Goal: Information Seeking & Learning: Learn about a topic

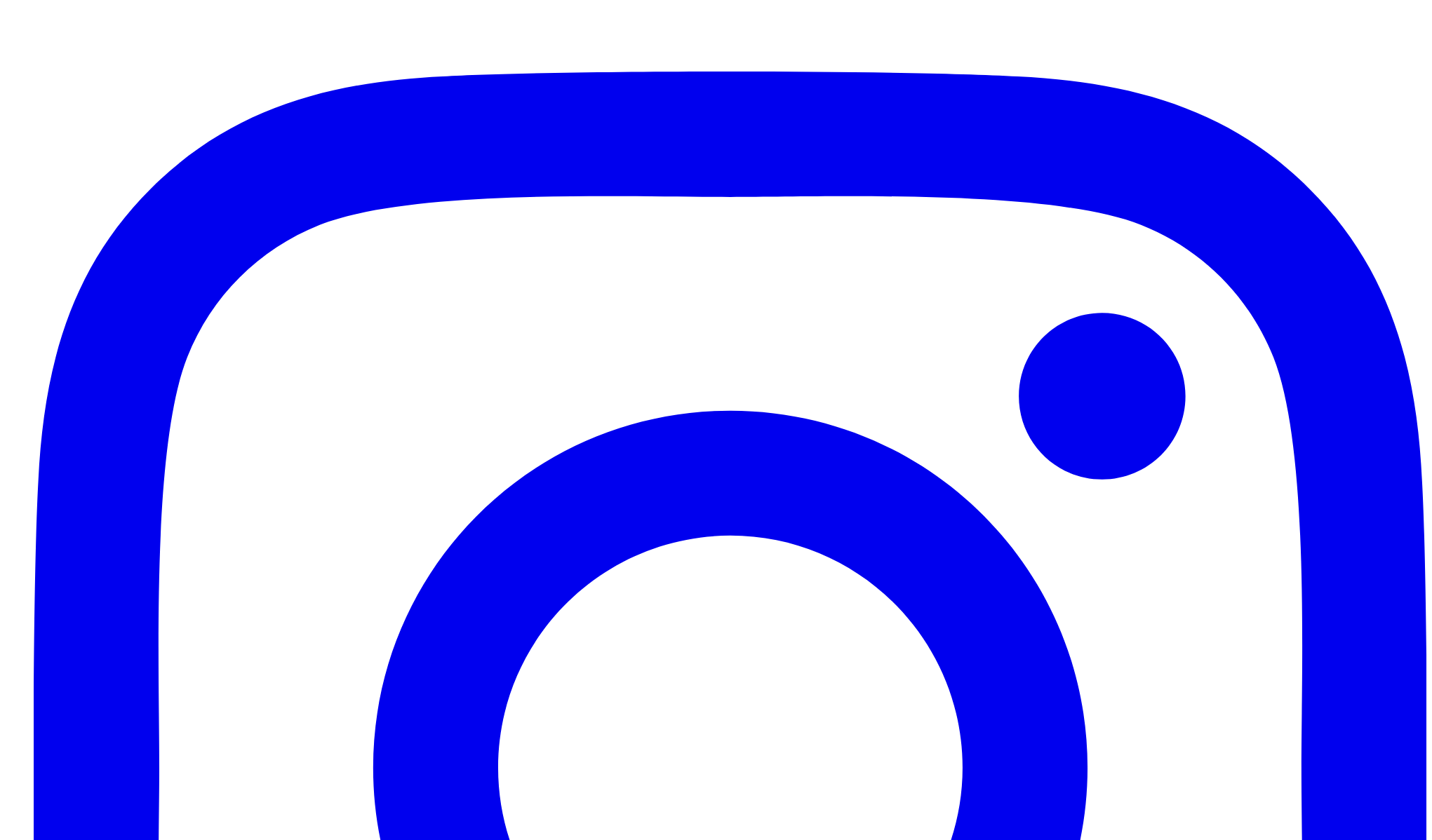
scroll to position [194, 0]
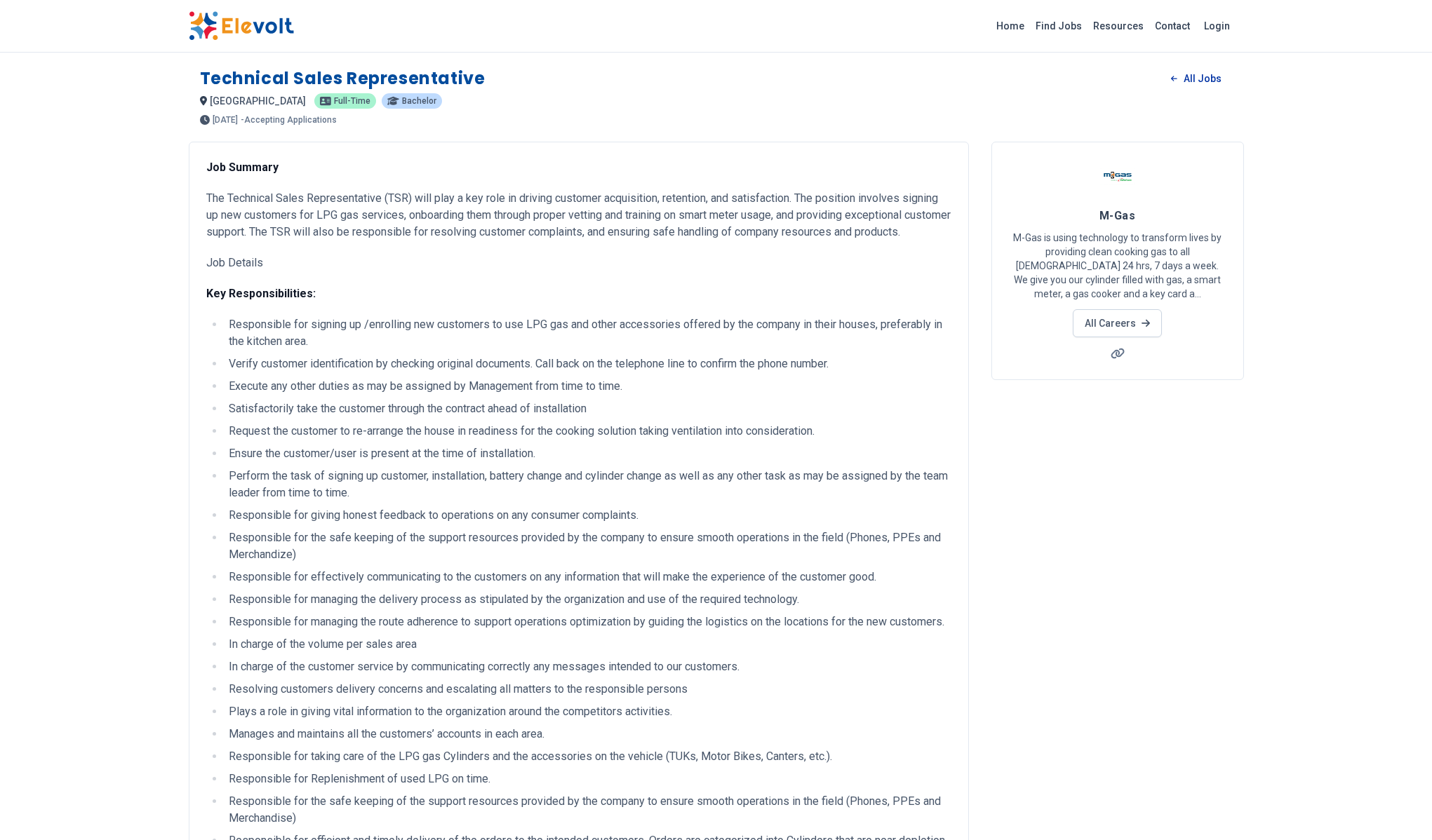
click at [1198, 81] on link "All Jobs" at bounding box center [1196, 78] width 72 height 21
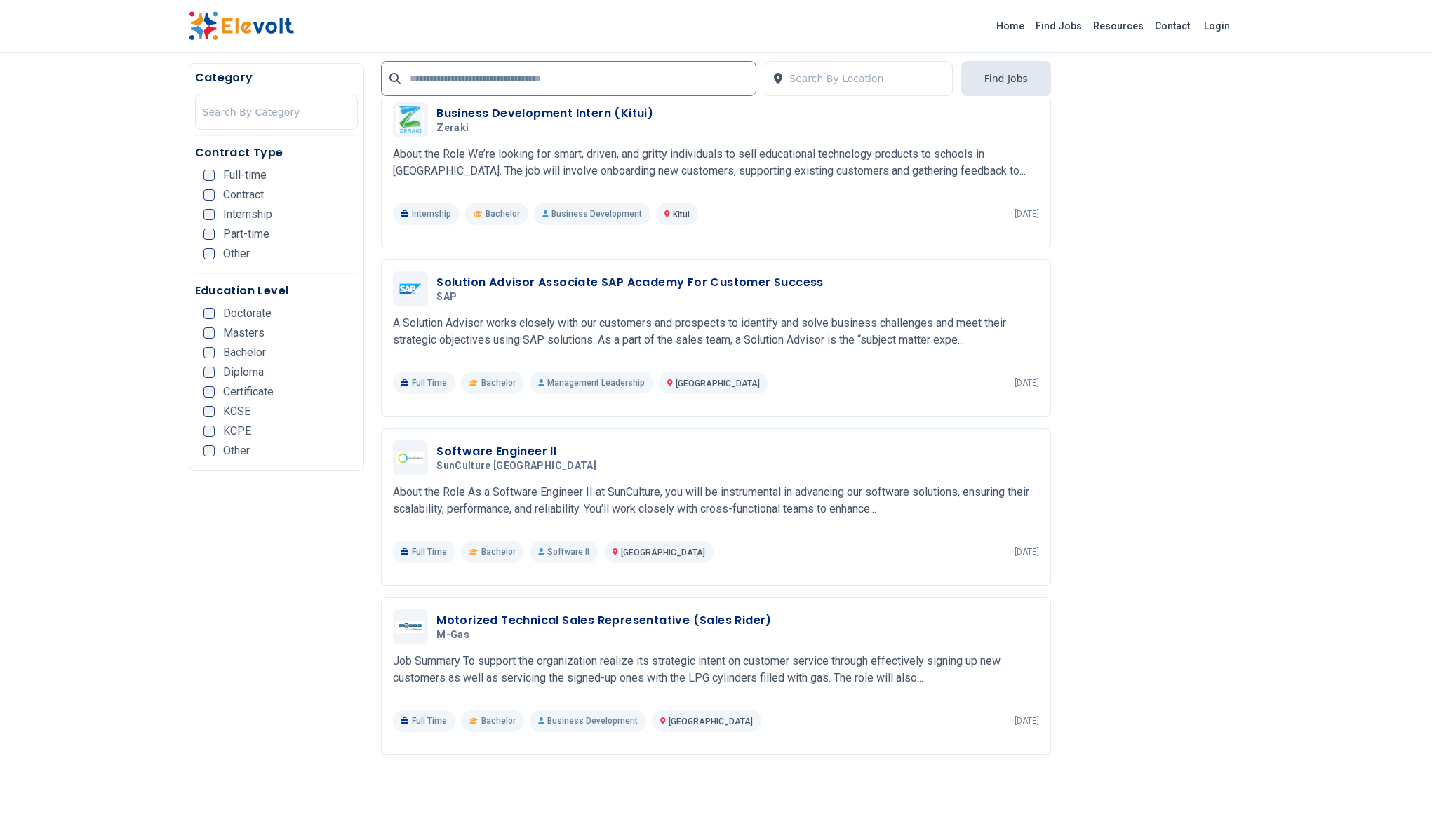
scroll to position [1368, 0]
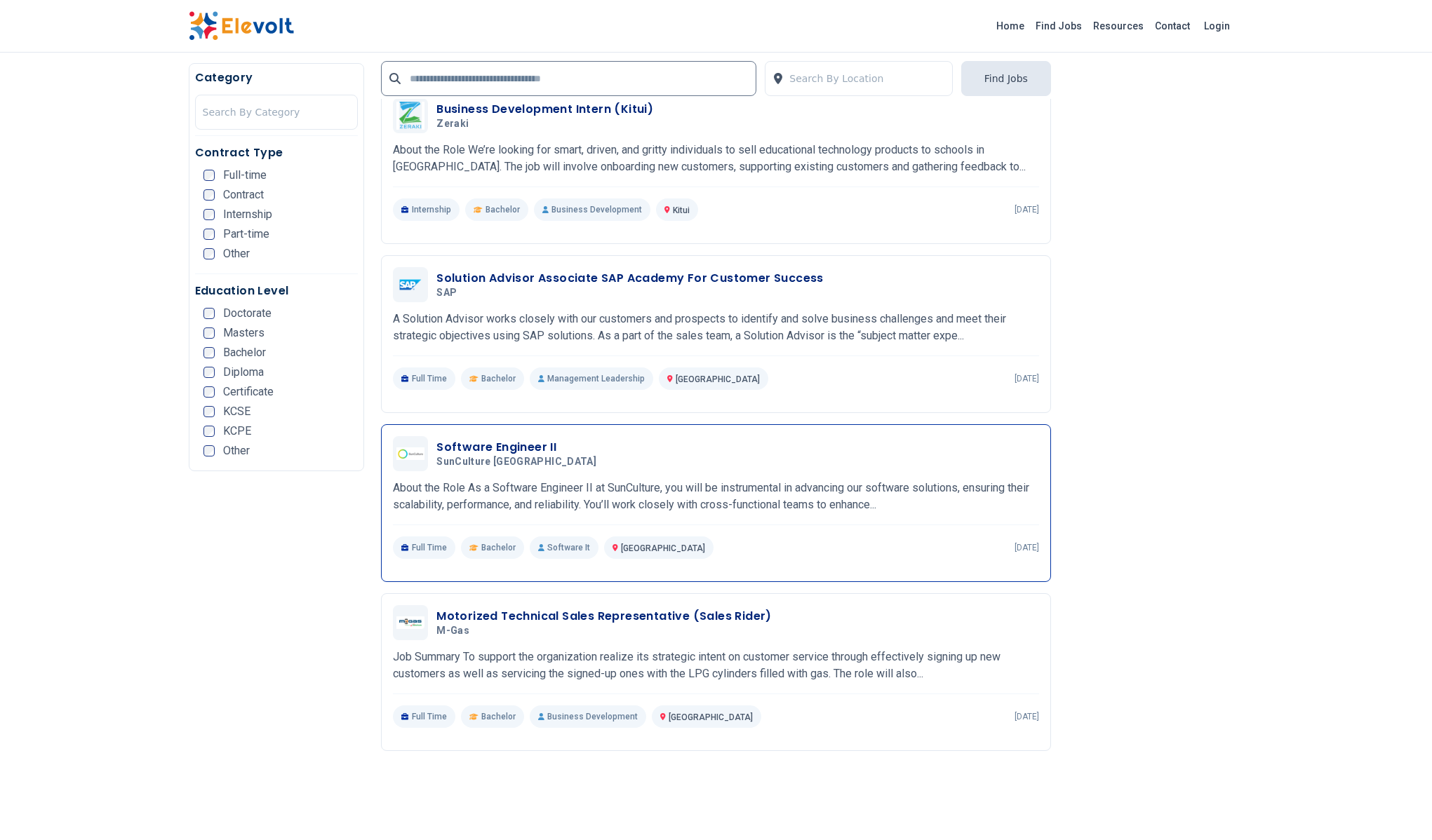
click at [663, 495] on p "About the Role As a Software Engineer II at SunCulture, you will be instrumenta…" at bounding box center [715, 496] width 646 height 34
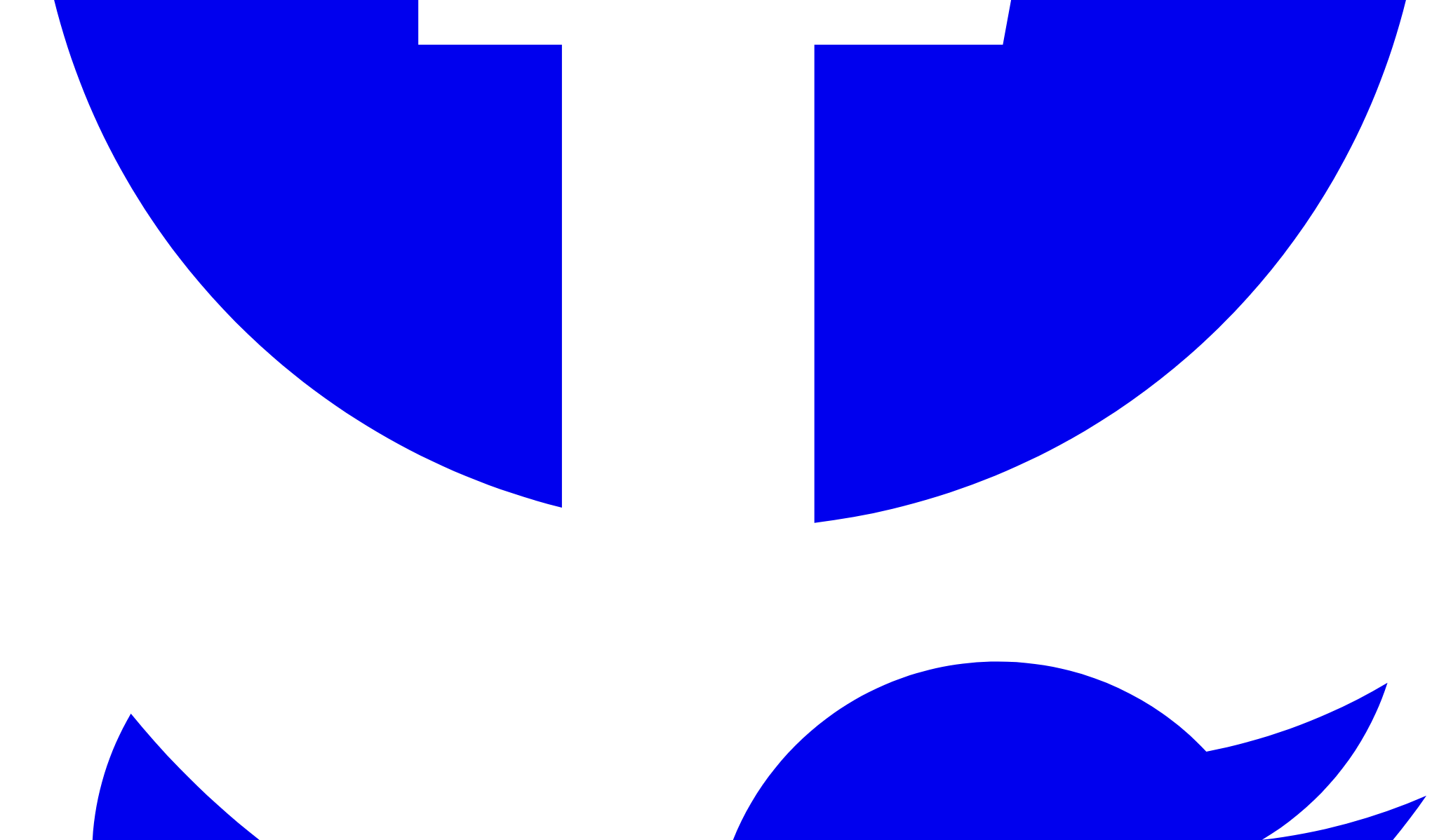
scroll to position [2883, 0]
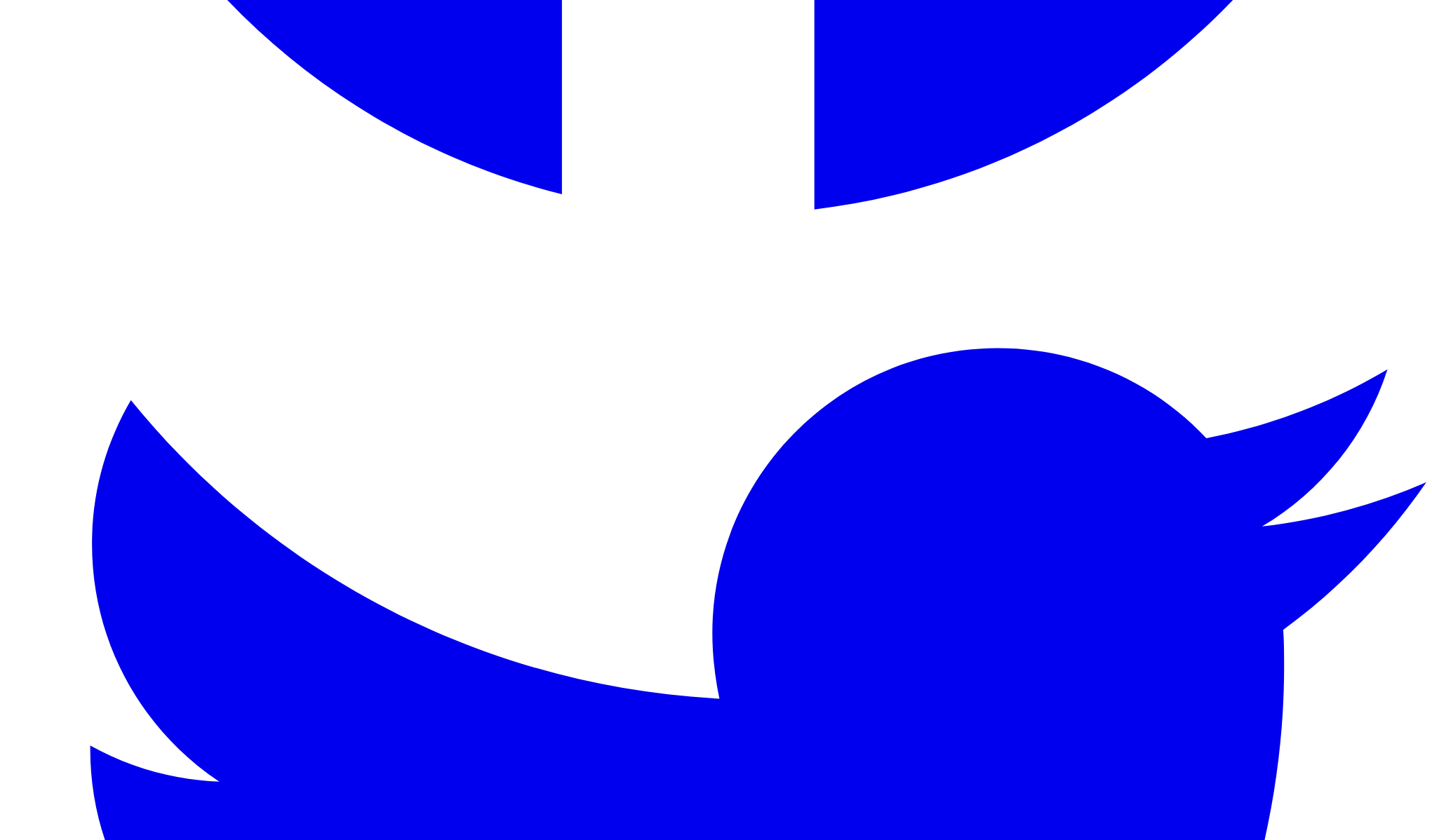
drag, startPoint x: 679, startPoint y: 646, endPoint x: 684, endPoint y: 639, distance: 8.6
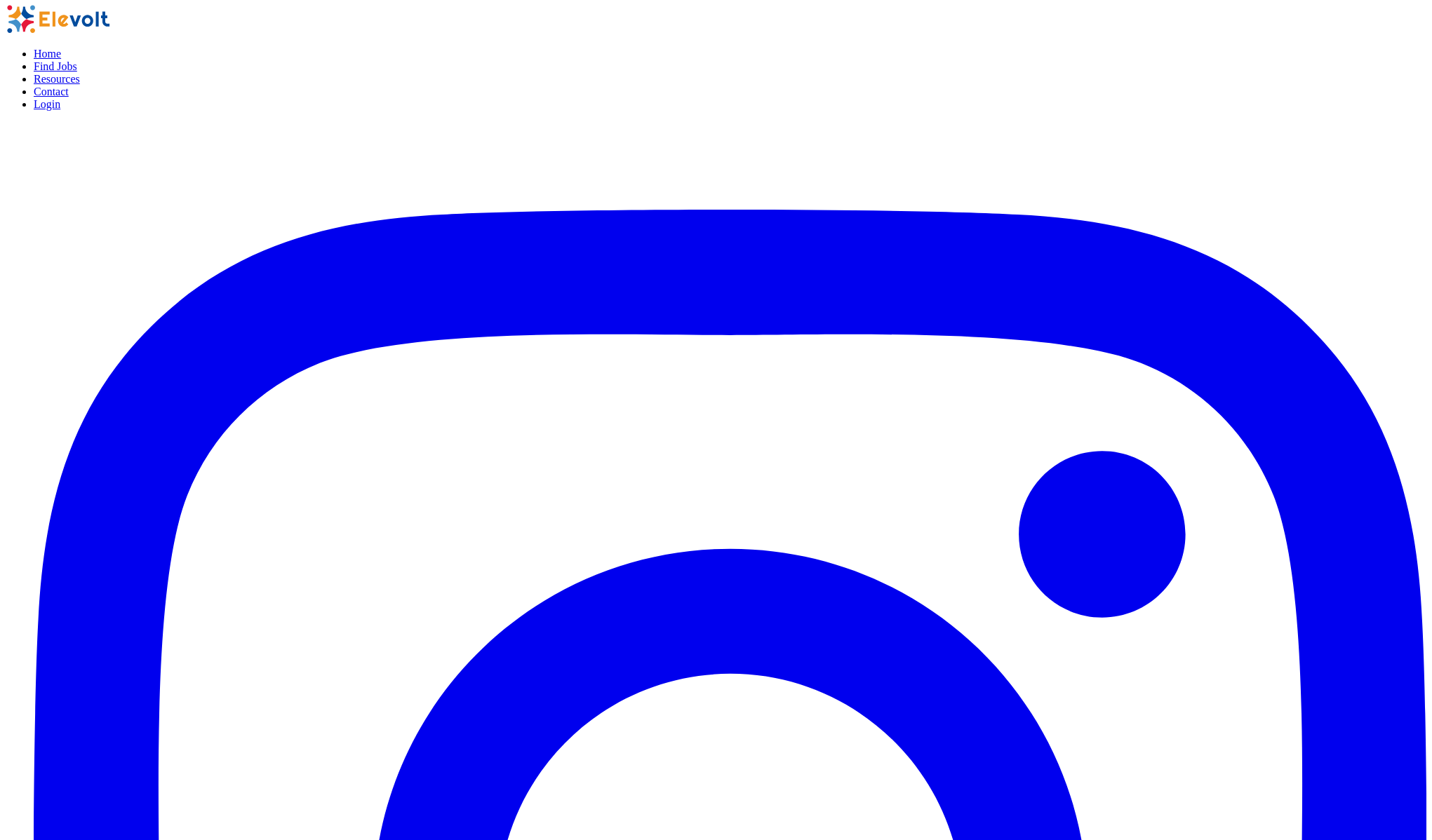
scroll to position [0, 0]
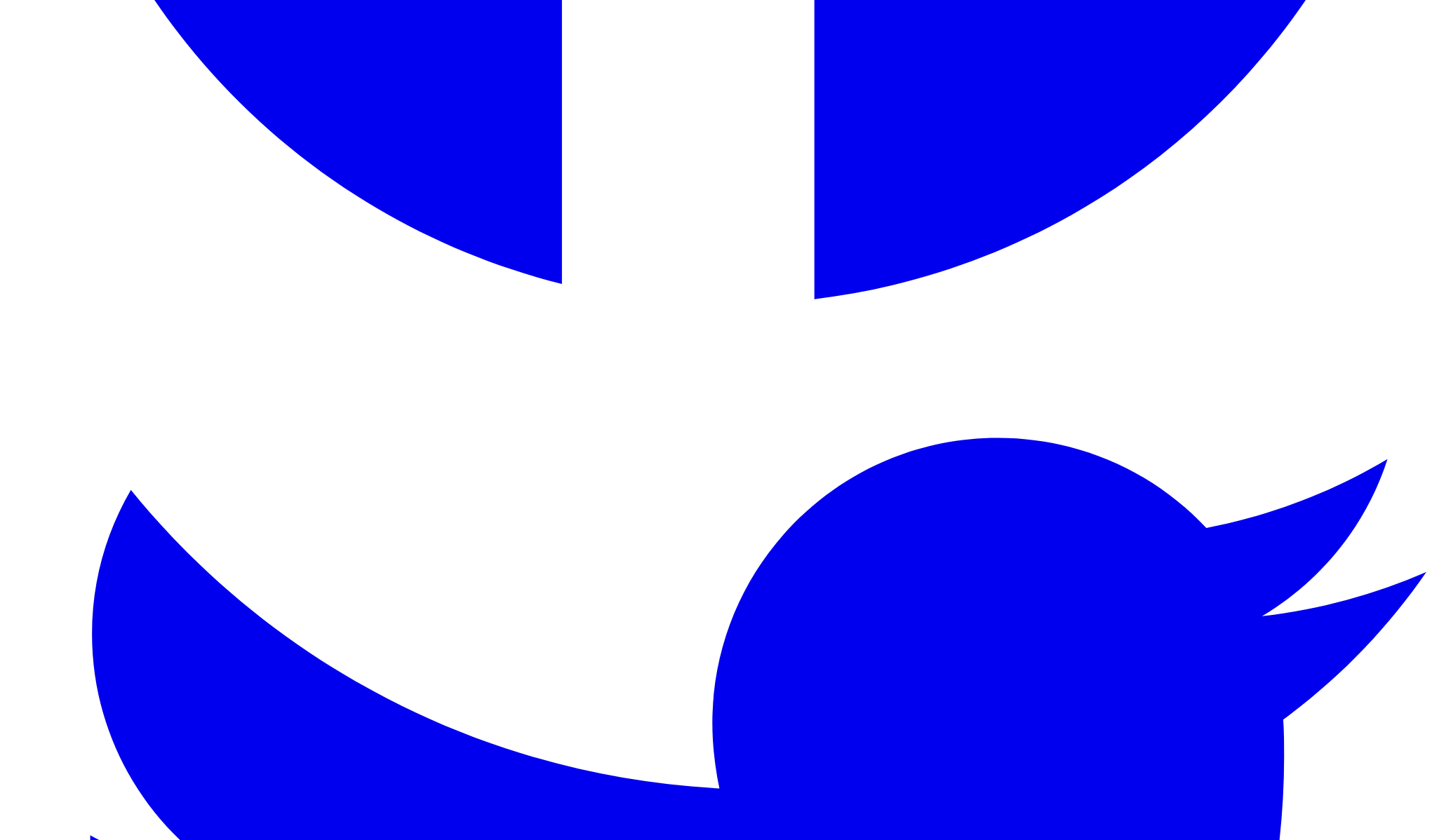
scroll to position [2972, 0]
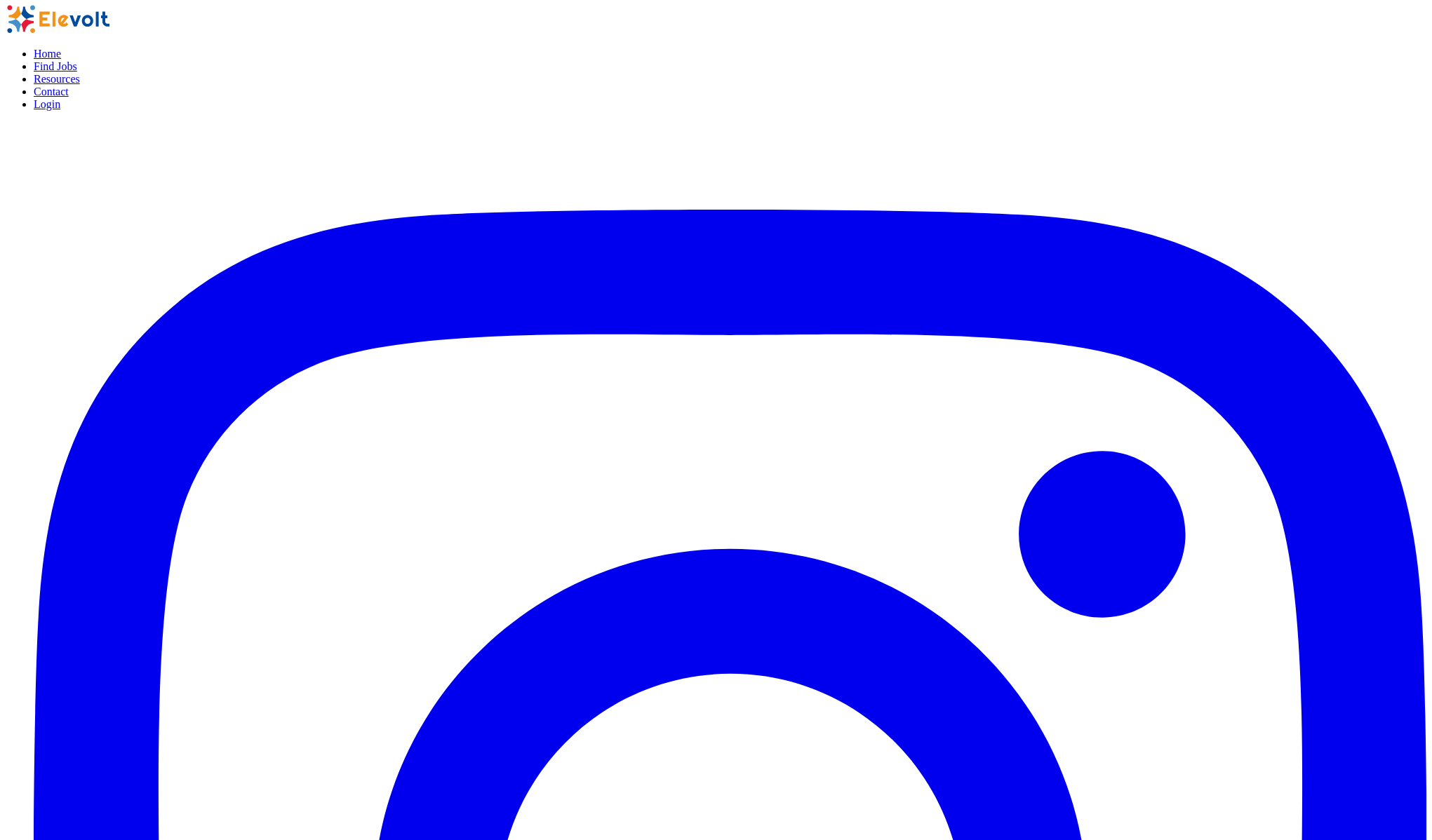
scroll to position [0, 0]
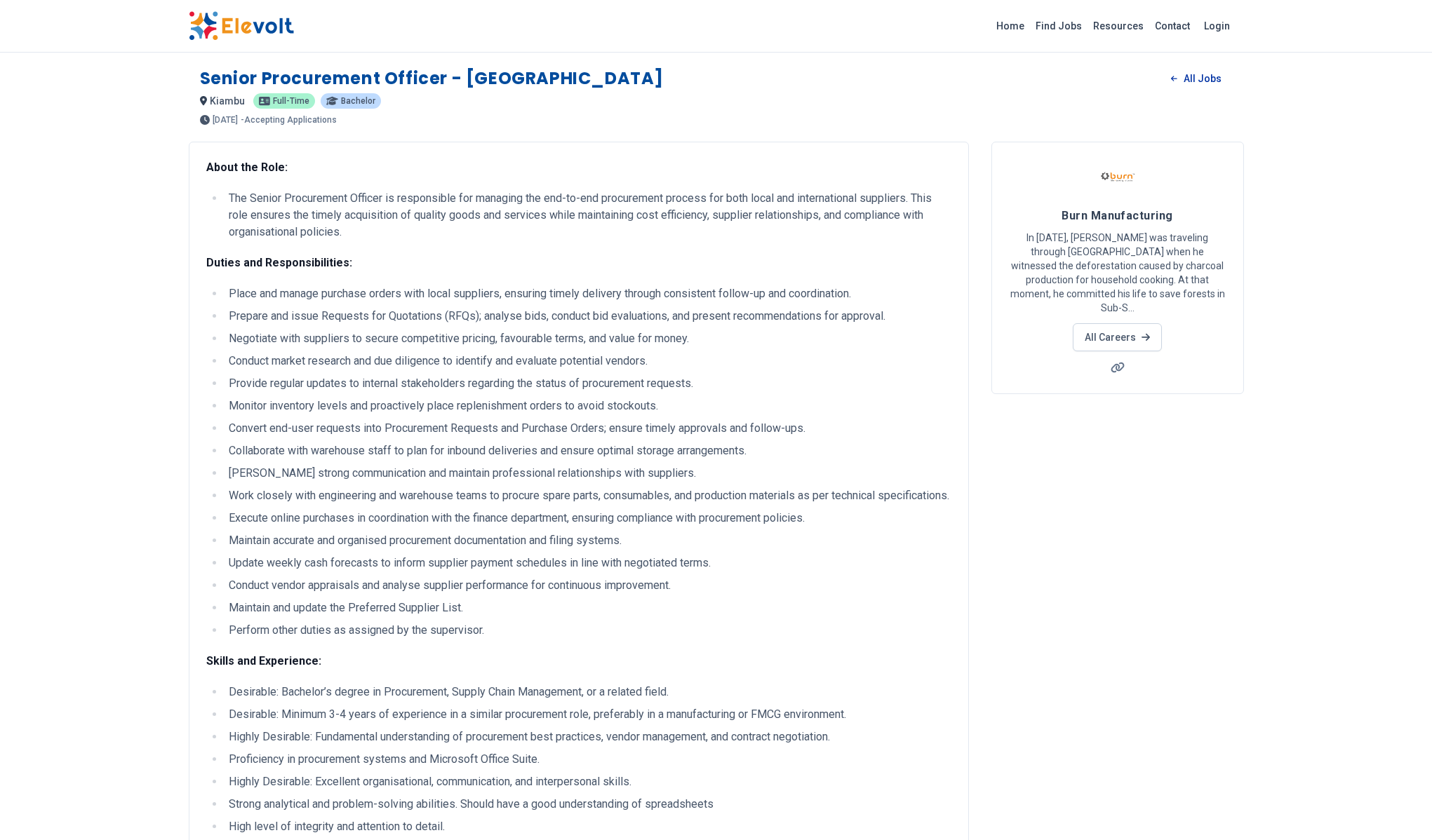
click at [1211, 83] on link "All Jobs" at bounding box center [1196, 78] width 72 height 21
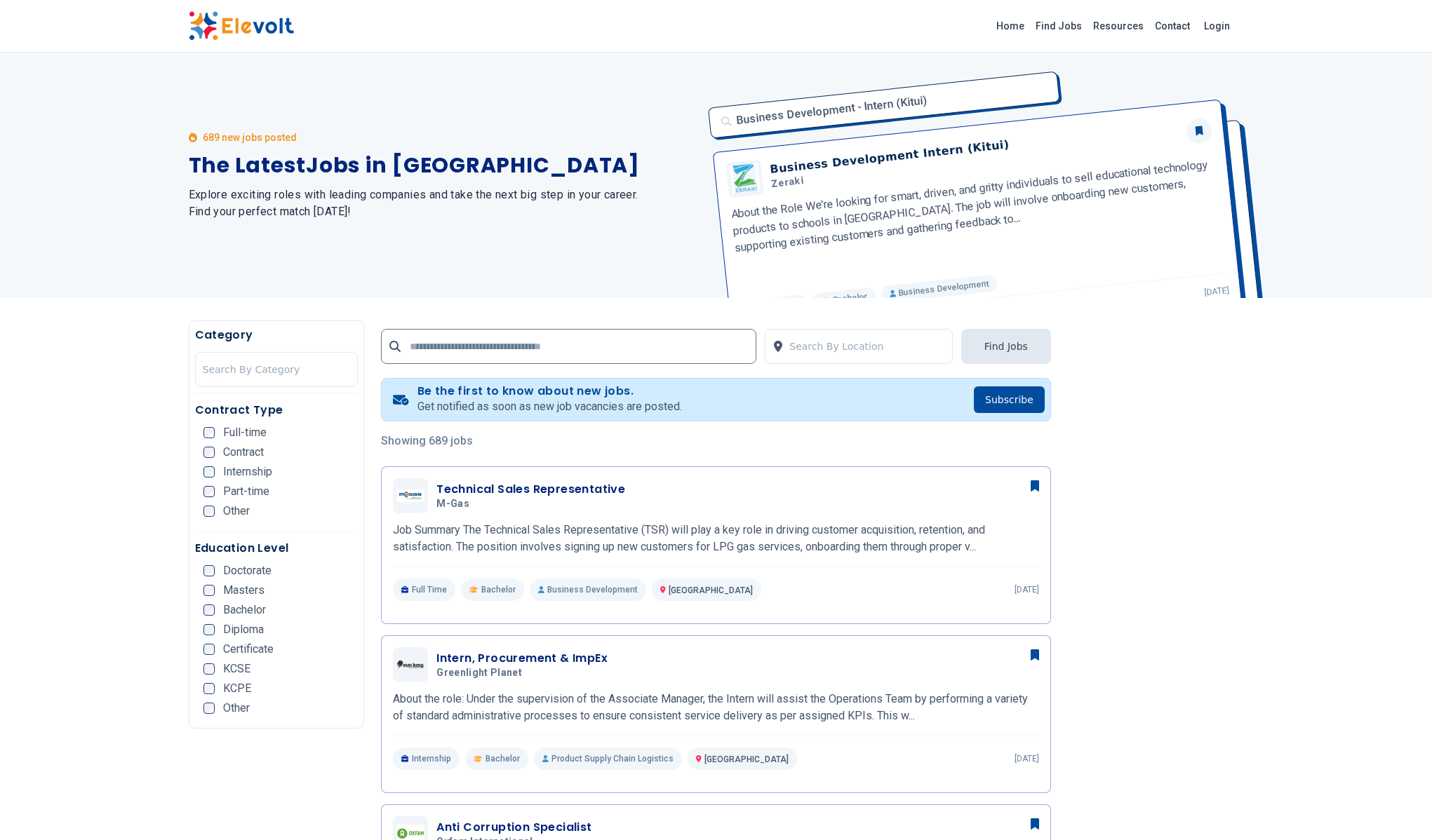
click at [0, 150] on div "689 new jobs posted The Latest Jobs in [GEOGRAPHIC_DATA] Explore exciting roles…" at bounding box center [716, 175] width 1432 height 245
